Goal: Check status: Check status

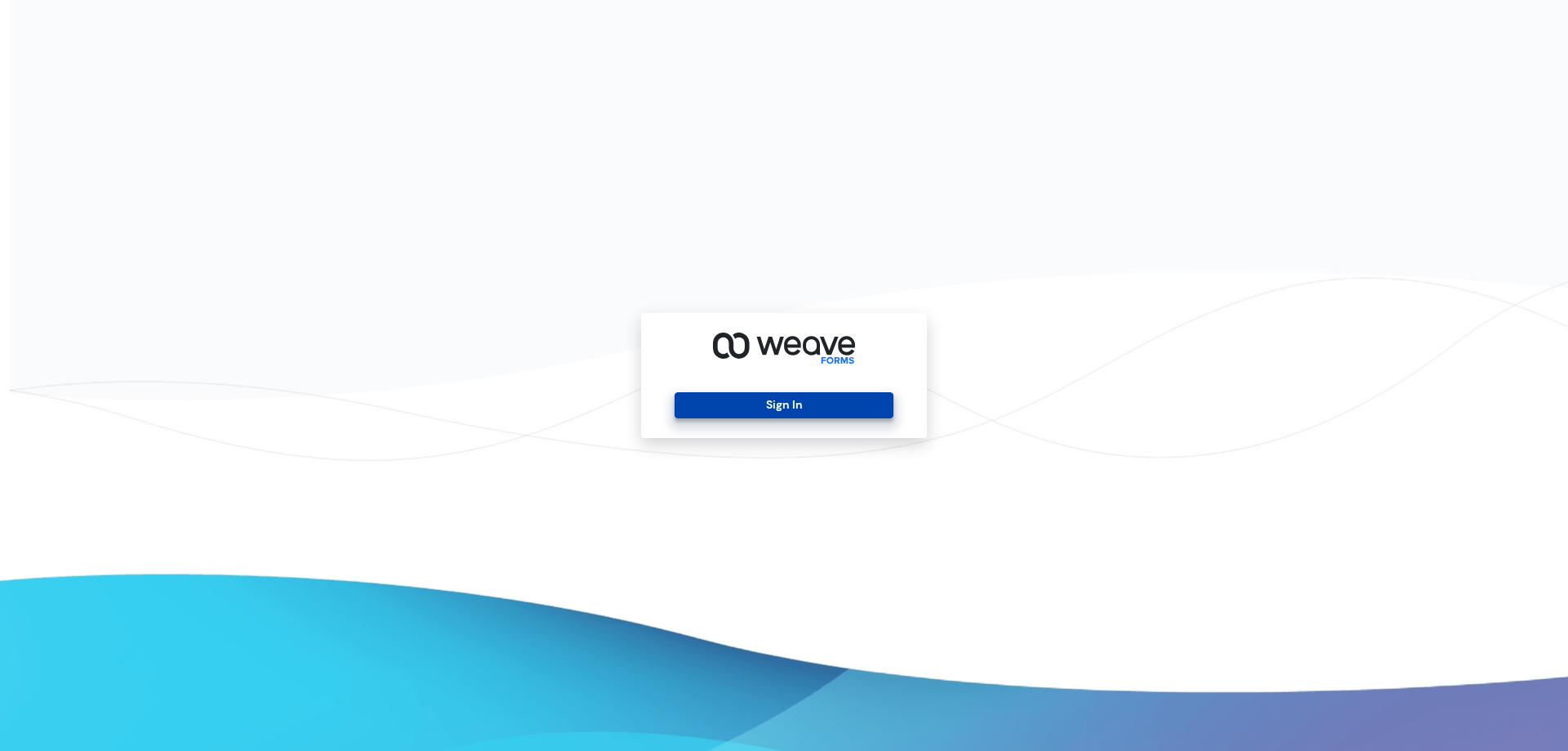
click at [803, 396] on button "Sign In" at bounding box center [784, 405] width 218 height 26
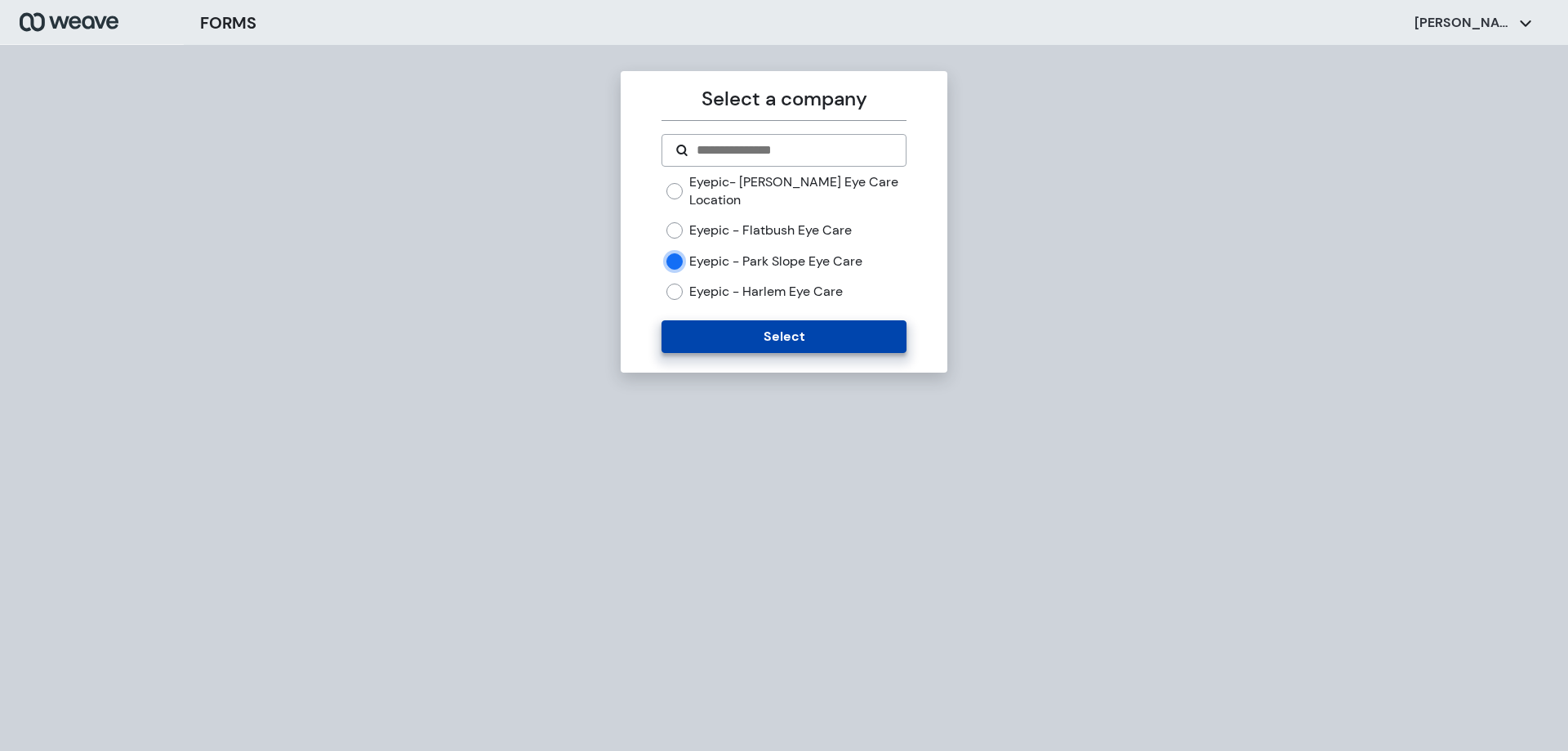
click at [733, 330] on button "Select" at bounding box center [784, 336] width 245 height 33
